Goal: Task Accomplishment & Management: Manage account settings

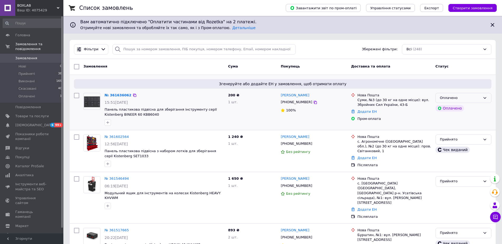
click at [457, 100] on div "Оплачено" at bounding box center [460, 98] width 41 height 6
click at [455, 109] on li "Прийнято" at bounding box center [463, 109] width 55 height 10
drag, startPoint x: 119, startPoint y: 95, endPoint x: 121, endPoint y: 98, distance: 3.6
click at [119, 95] on link "№ 361636062" at bounding box center [118, 95] width 27 height 4
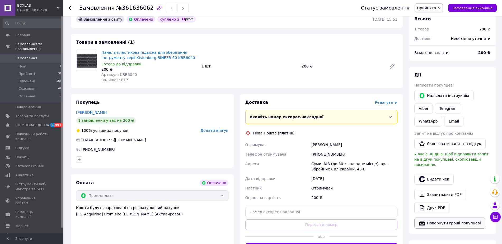
scroll to position [66, 0]
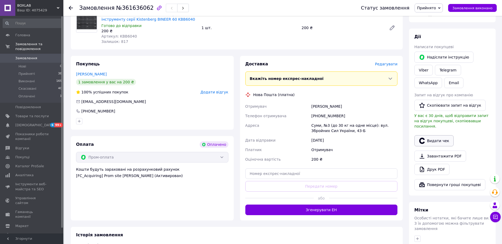
click at [436, 135] on button "Видати чек" at bounding box center [434, 140] width 39 height 11
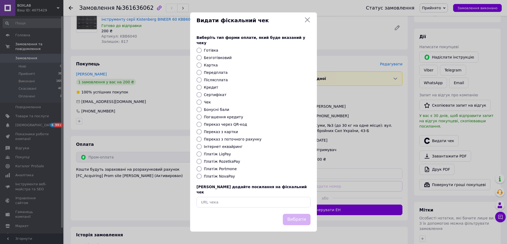
click at [230, 160] on label "Платіж RozetkaPay" at bounding box center [222, 161] width 36 height 4
click at [202, 160] on input "Платіж RozetkaPay" at bounding box center [199, 161] width 5 height 5
radio input "true"
click at [304, 214] on button "Вибрати" at bounding box center [297, 219] width 28 height 11
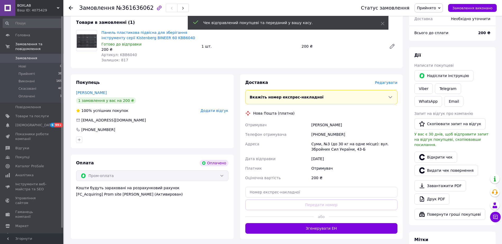
scroll to position [33, 0]
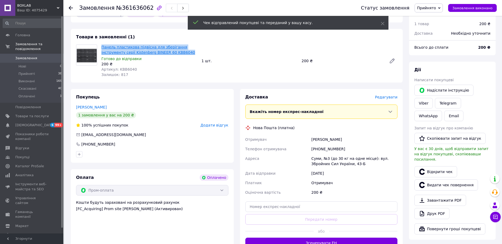
drag, startPoint x: 165, startPoint y: 52, endPoint x: 102, endPoint y: 48, distance: 63.8
click at [102, 48] on span "Панель пластикова підвісна для зберігання інструменту серії Kistenberg BINEER 6…" at bounding box center [149, 49] width 96 height 11
copy link "Панель пластикова підвісна для зберігання інструменту серії Kistenberg BINEER 6…"
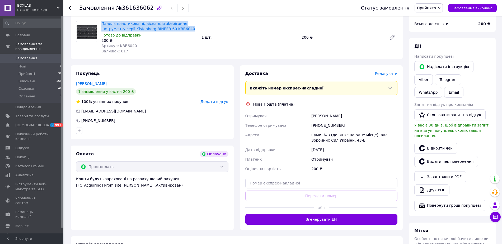
scroll to position [66, 0]
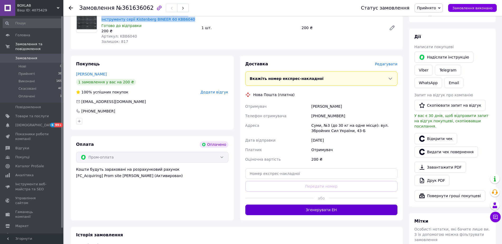
click at [337, 206] on button "Згенерувати ЕН" at bounding box center [321, 209] width 152 height 11
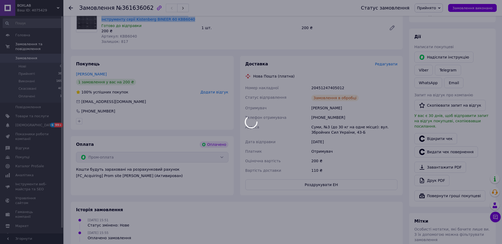
click at [325, 86] on div "20451247405012" at bounding box center [355, 88] width 88 height 10
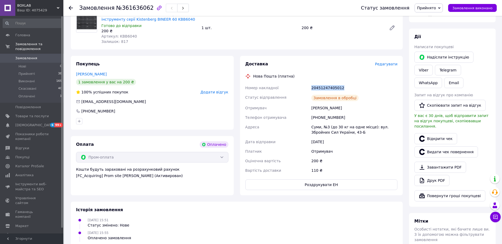
click at [325, 86] on div "20451247405012" at bounding box center [355, 88] width 88 height 10
copy div "20451247405012"
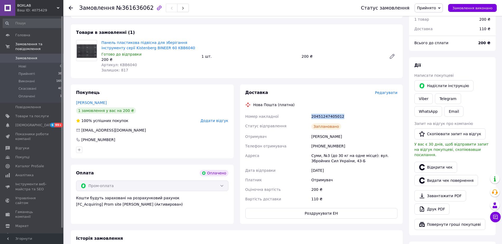
scroll to position [0, 0]
